Goal: Transaction & Acquisition: Subscribe to service/newsletter

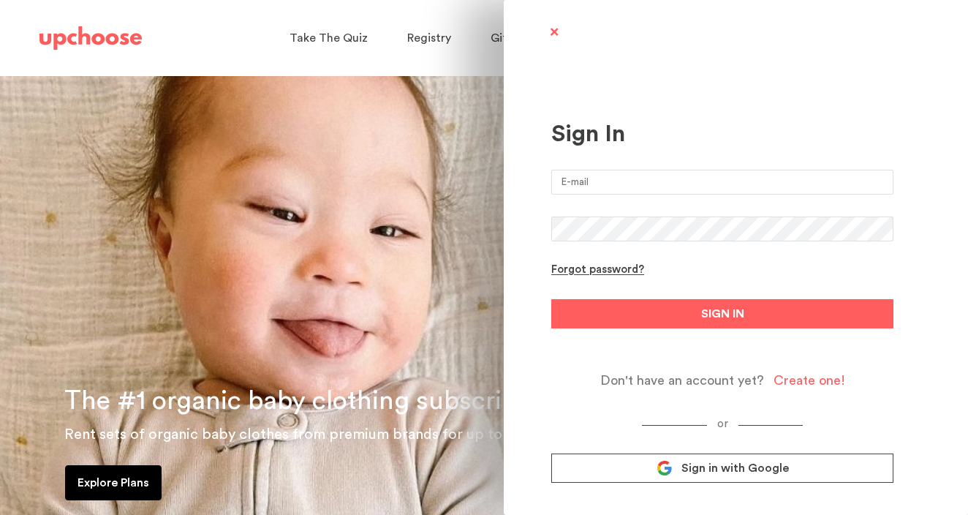
type input "lilyannelamb@gmail.com"
click at [723, 314] on button "SIGN IN" at bounding box center [722, 313] width 342 height 29
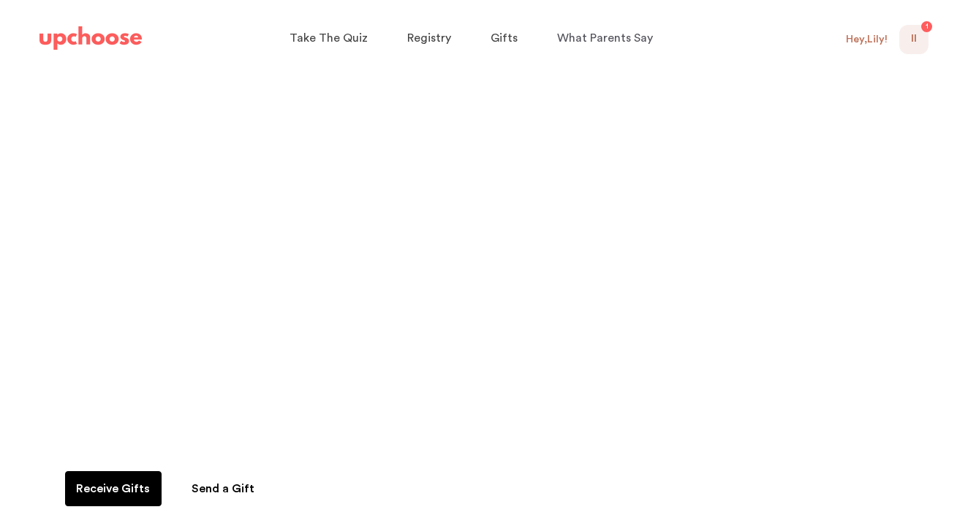
click at [911, 37] on span "LL" at bounding box center [914, 40] width 6 height 18
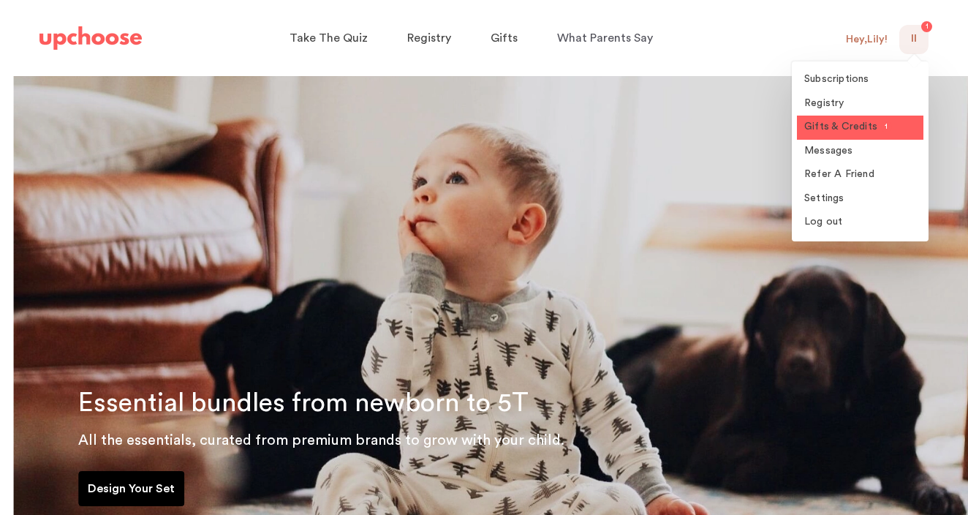
click at [850, 125] on span "Gifts & Credits" at bounding box center [840, 126] width 73 height 10
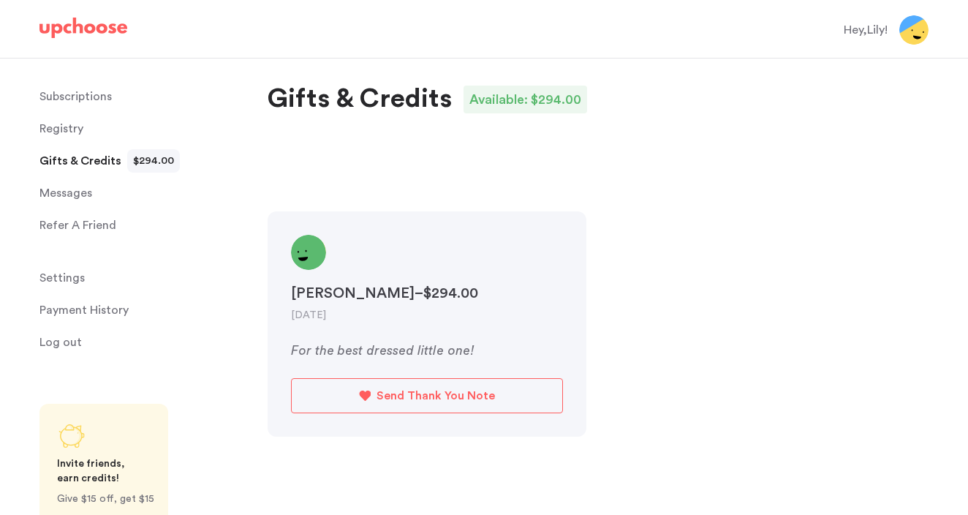
click at [67, 99] on p "Subscriptions" at bounding box center [75, 96] width 72 height 29
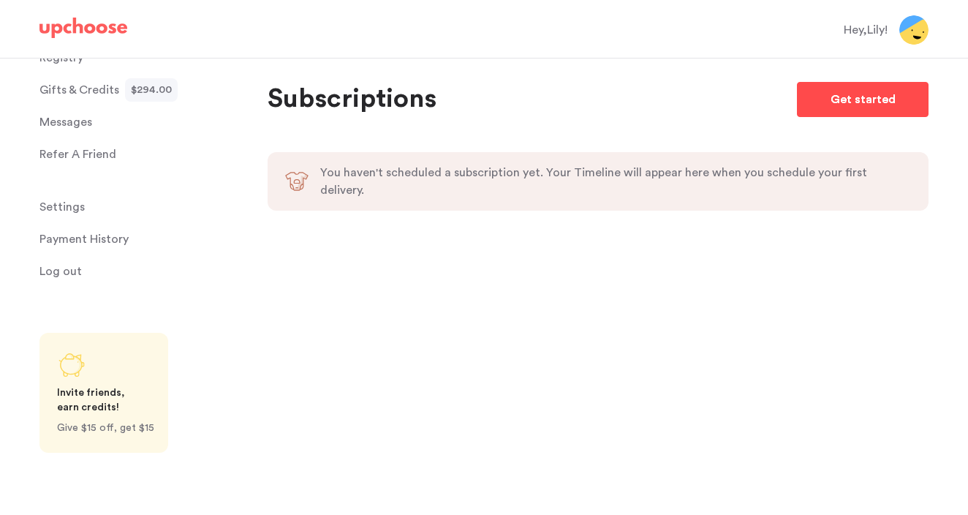
click at [852, 102] on p "Get started" at bounding box center [863, 100] width 65 height 18
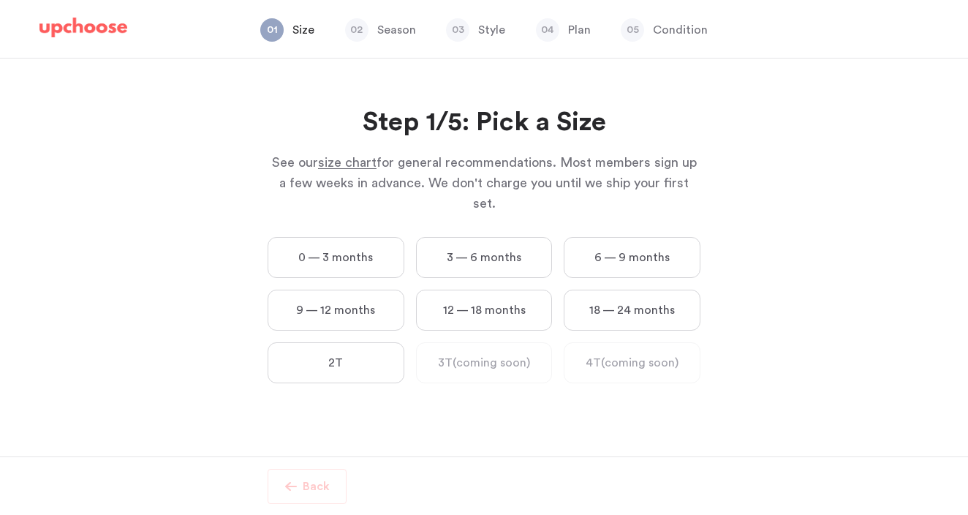
click at [332, 238] on label "0 — 3 months" at bounding box center [336, 257] width 137 height 41
click at [0, 0] on months "0 — 3 months" at bounding box center [0, 0] width 0 height 0
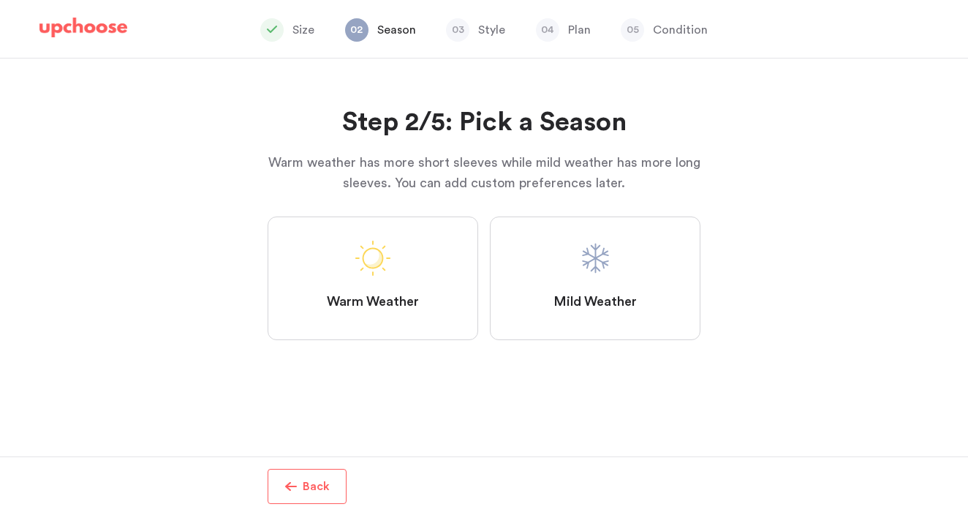
click at [589, 270] on span at bounding box center [595, 258] width 35 height 35
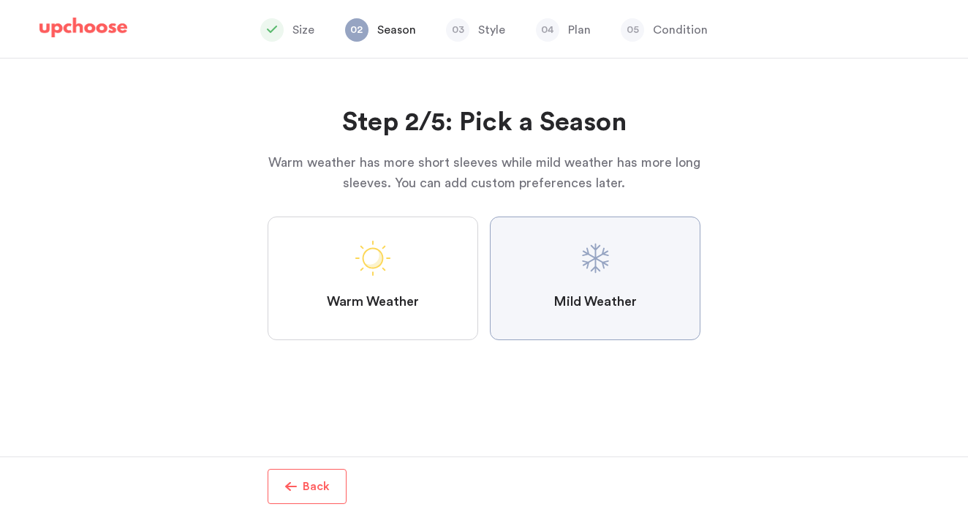
click at [0, 0] on Weather "Mild Weather" at bounding box center [0, 0] width 0 height 0
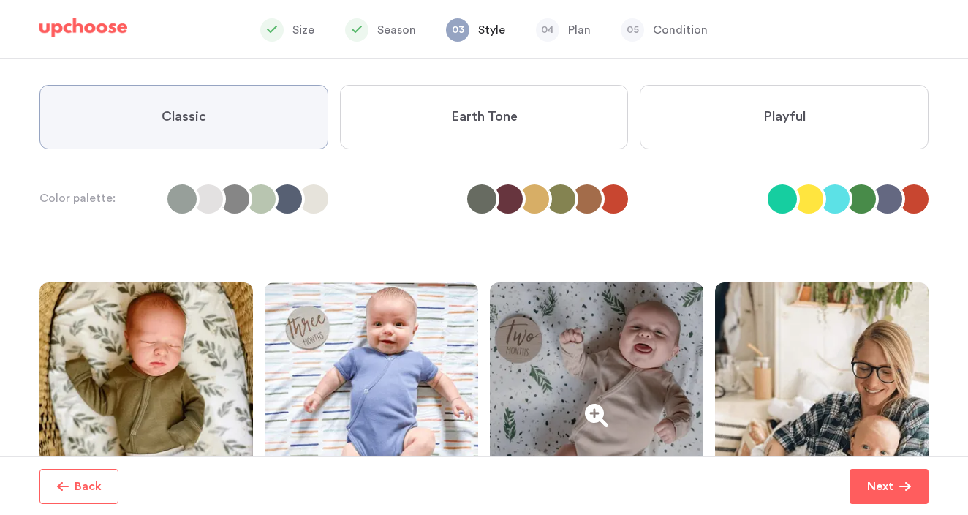
scroll to position [113, 0]
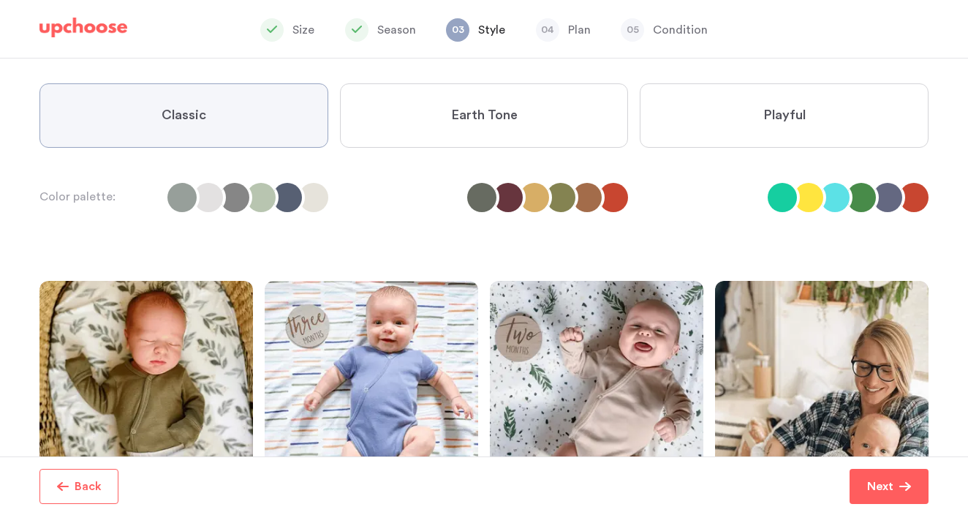
click at [538, 116] on label "Earth Tone" at bounding box center [484, 115] width 289 height 64
click at [0, 0] on Tone "Earth Tone" at bounding box center [0, 0] width 0 height 0
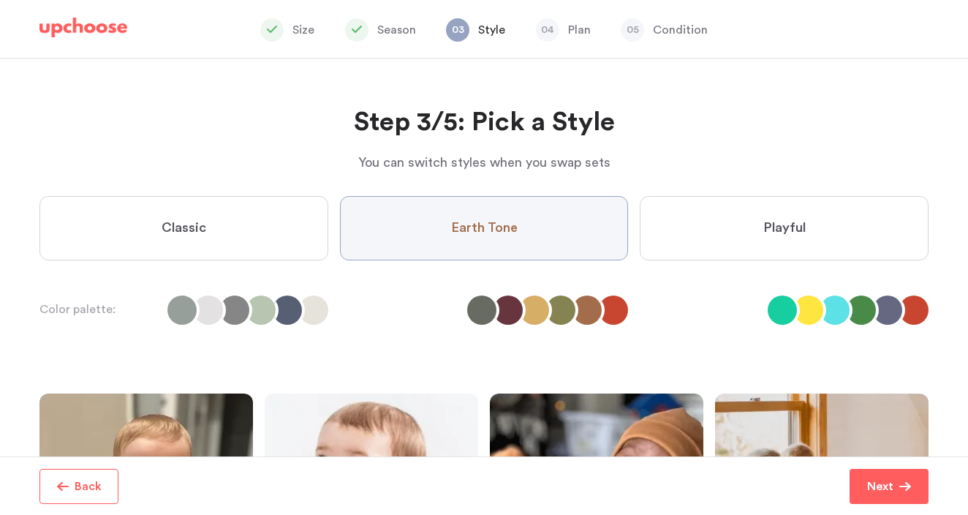
scroll to position [0, 0]
click at [778, 232] on span "Playful" at bounding box center [784, 228] width 42 height 18
click at [0, 0] on input "Playful" at bounding box center [0, 0] width 0 height 0
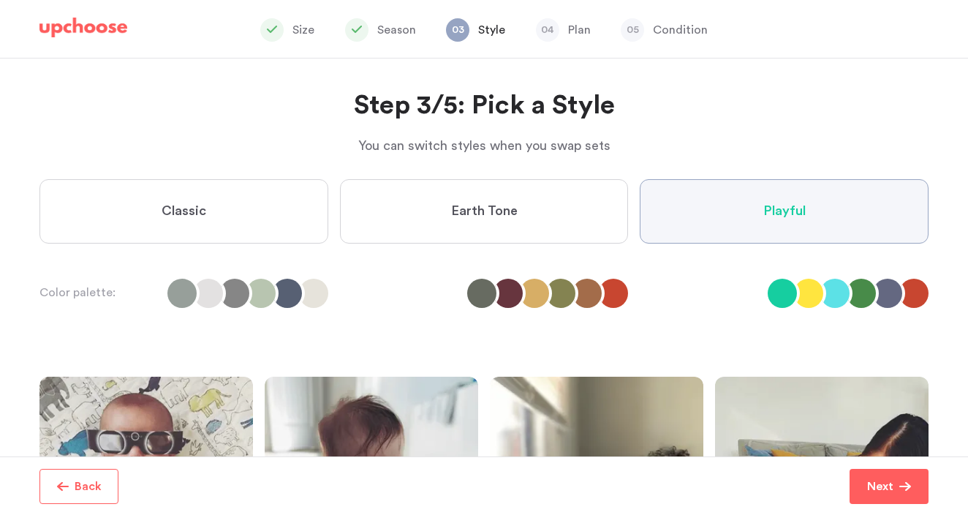
scroll to position [14, 0]
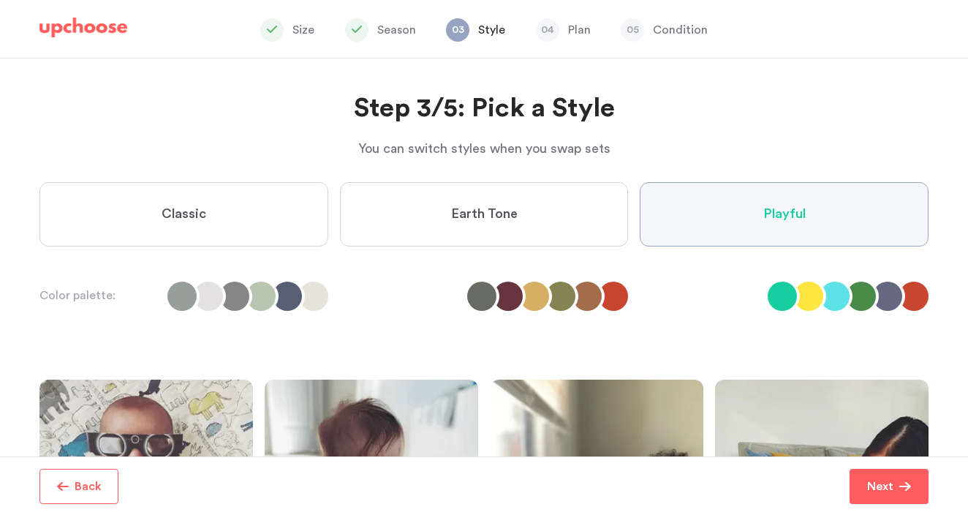
click at [529, 220] on label "Earth Tone" at bounding box center [484, 214] width 289 height 64
click at [0, 0] on Tone "Earth Tone" at bounding box center [0, 0] width 0 height 0
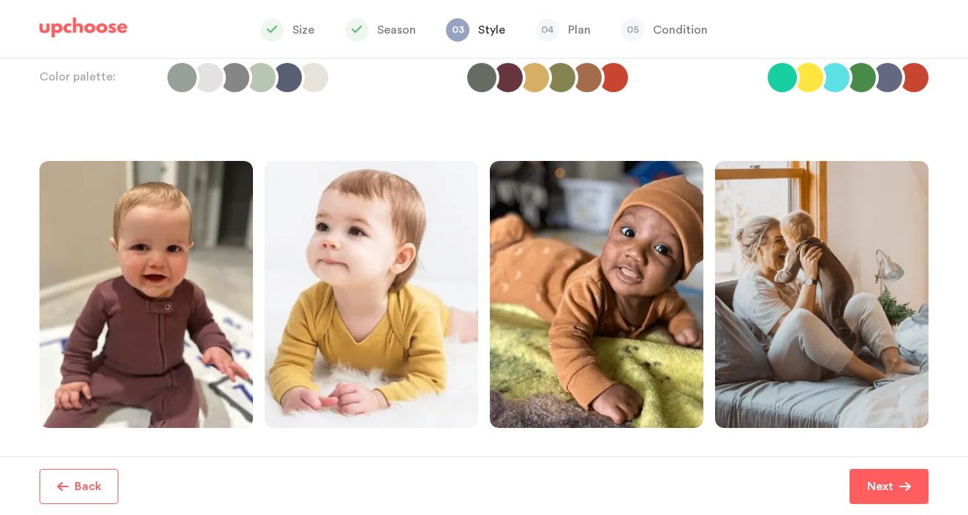
scroll to position [0, 0]
click at [904, 491] on span "button" at bounding box center [905, 486] width 12 height 12
